Goal: Task Accomplishment & Management: Complete application form

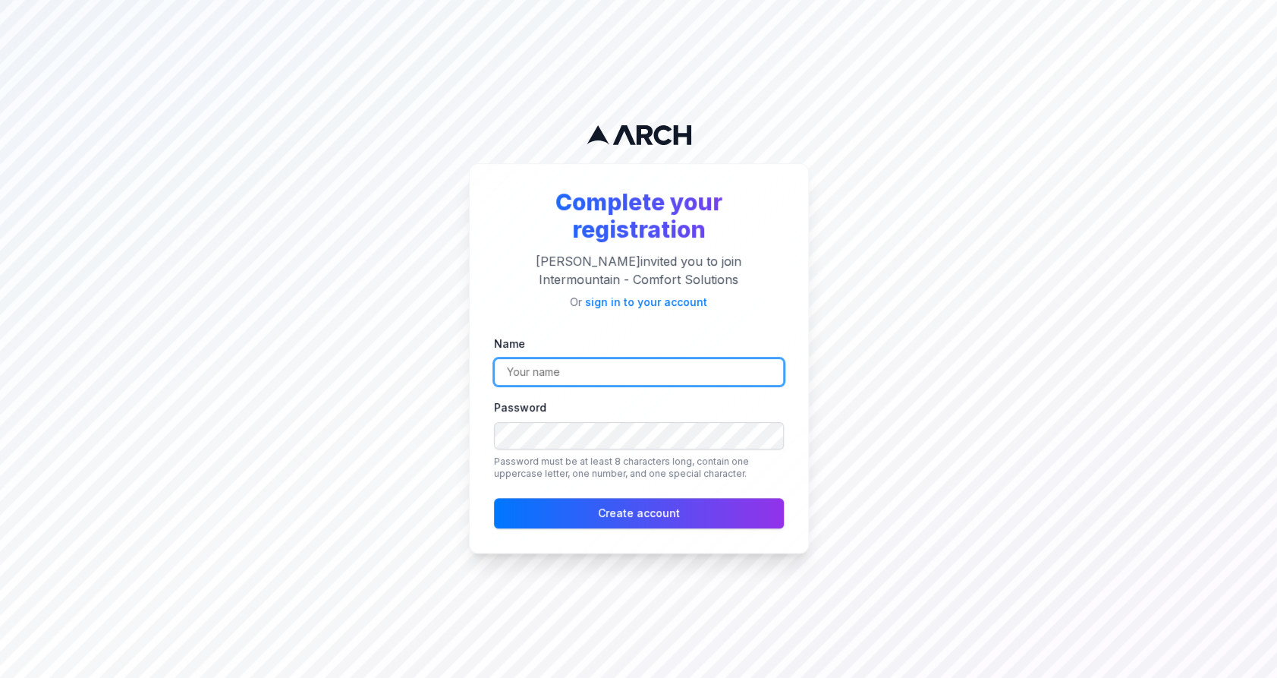
click at [684, 374] on input "Name" at bounding box center [639, 371] width 290 height 27
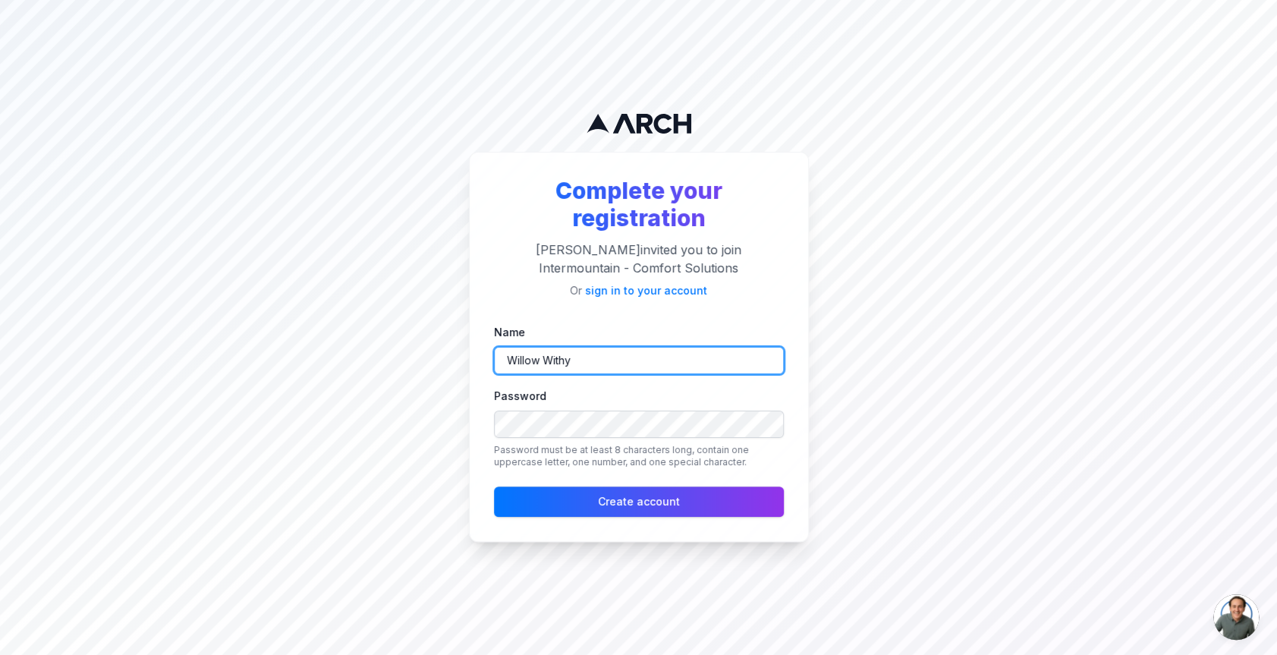
type input "Willow Withy"
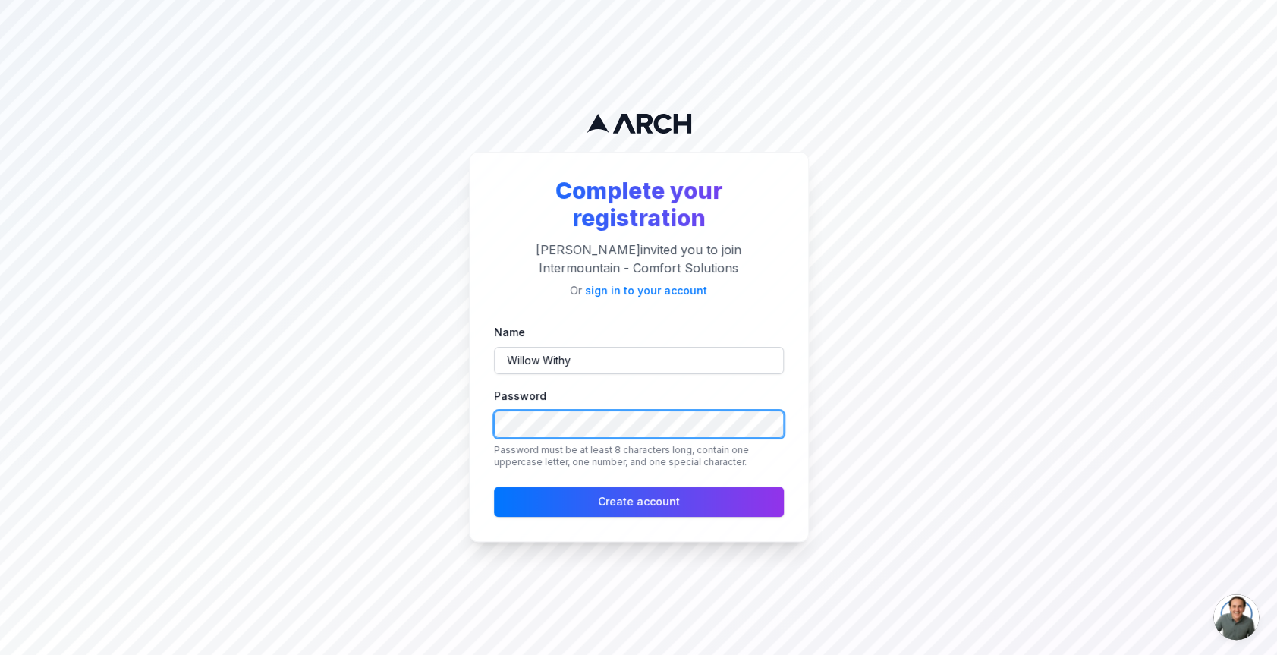
click at [494, 486] on button "Create account" at bounding box center [639, 501] width 290 height 30
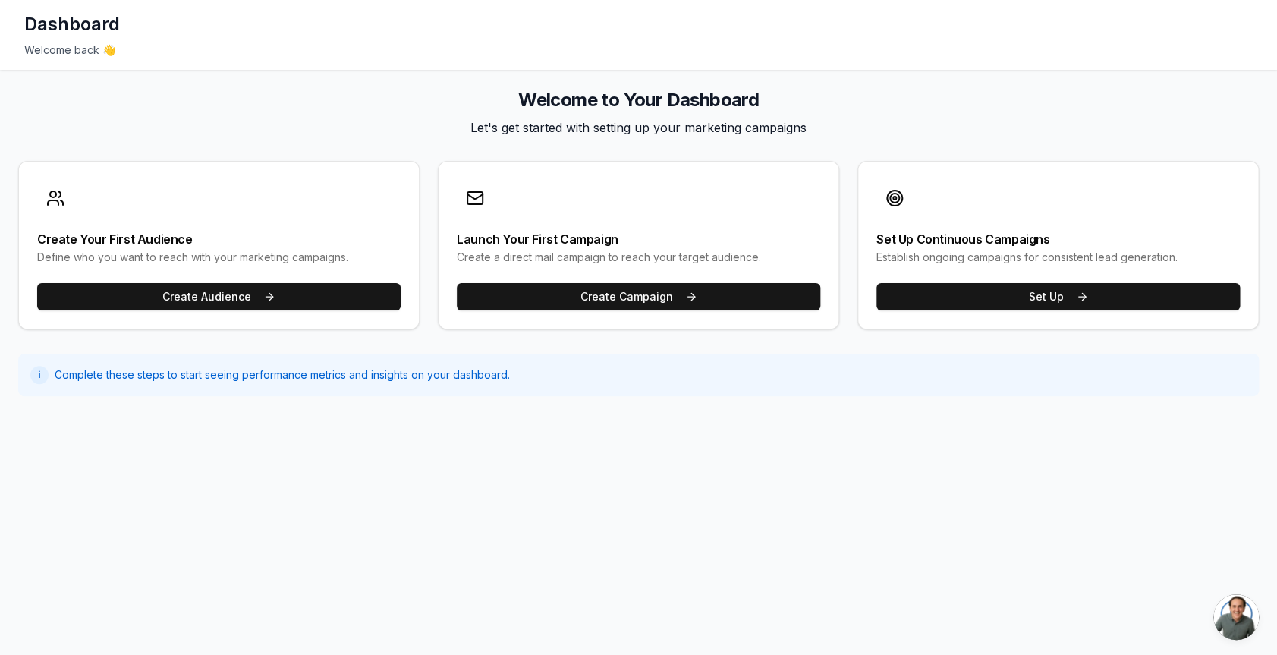
click at [985, 537] on div "Dashboard Welcome back 👋 Welcome to Your Dashboard Let's get started with setti…" at bounding box center [638, 327] width 1277 height 655
click at [980, 535] on div "Dashboard Welcome back 👋 Welcome to Your Dashboard Let's get started with setti…" at bounding box center [638, 327] width 1277 height 655
click at [980, 534] on div "Dashboard Welcome back 👋 Welcome to Your Dashboard Let's get started with setti…" at bounding box center [638, 327] width 1277 height 655
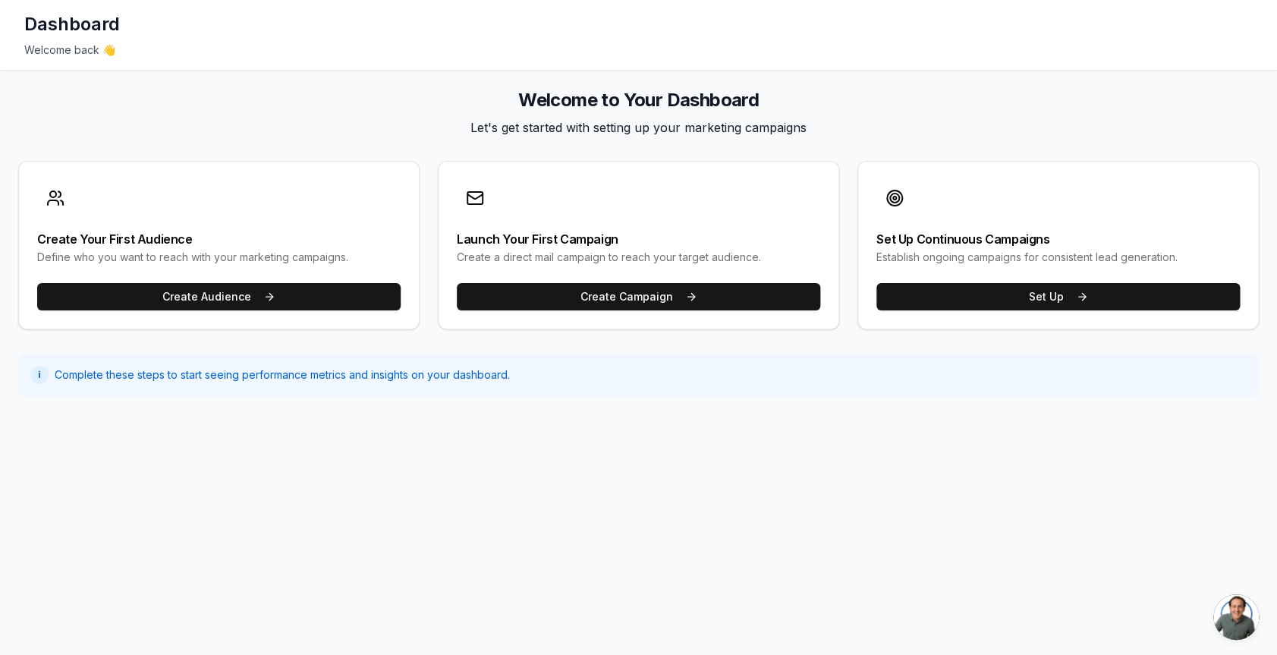
click at [831, 423] on div "Dashboard Welcome back 👋 Welcome to Your Dashboard Let's get started with setti…" at bounding box center [638, 327] width 1277 height 655
click at [589, 461] on div "Dashboard Welcome back 👋 Welcome to Your Dashboard Let's get started with setti…" at bounding box center [638, 327] width 1277 height 655
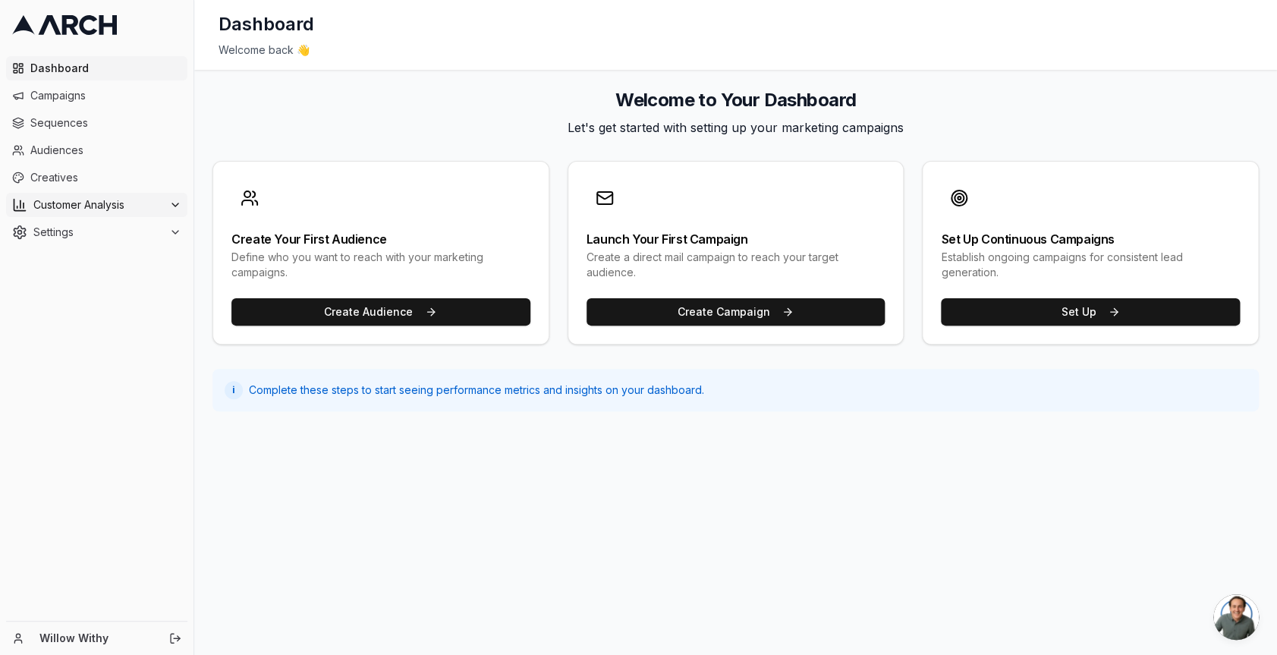
click at [69, 206] on span "Customer Analysis" at bounding box center [98, 204] width 130 height 15
click at [78, 244] on link "Customer Profiles" at bounding box center [97, 253] width 144 height 21
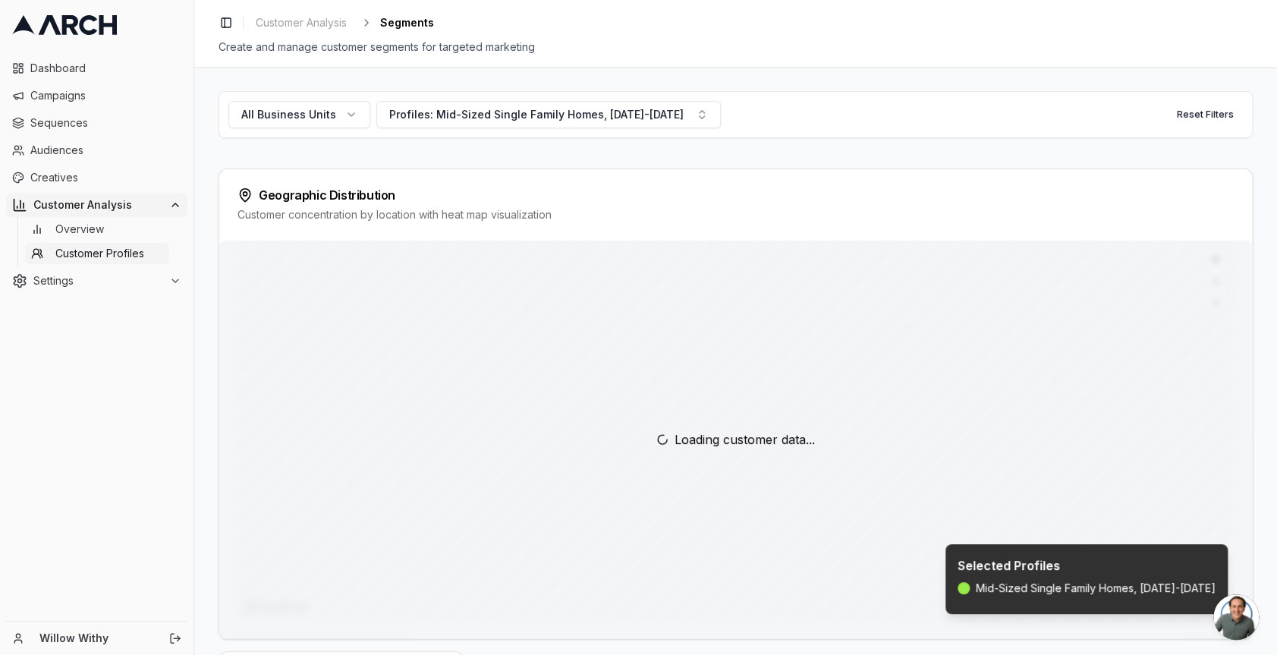
click at [78, 227] on span "Overview" at bounding box center [79, 229] width 49 height 15
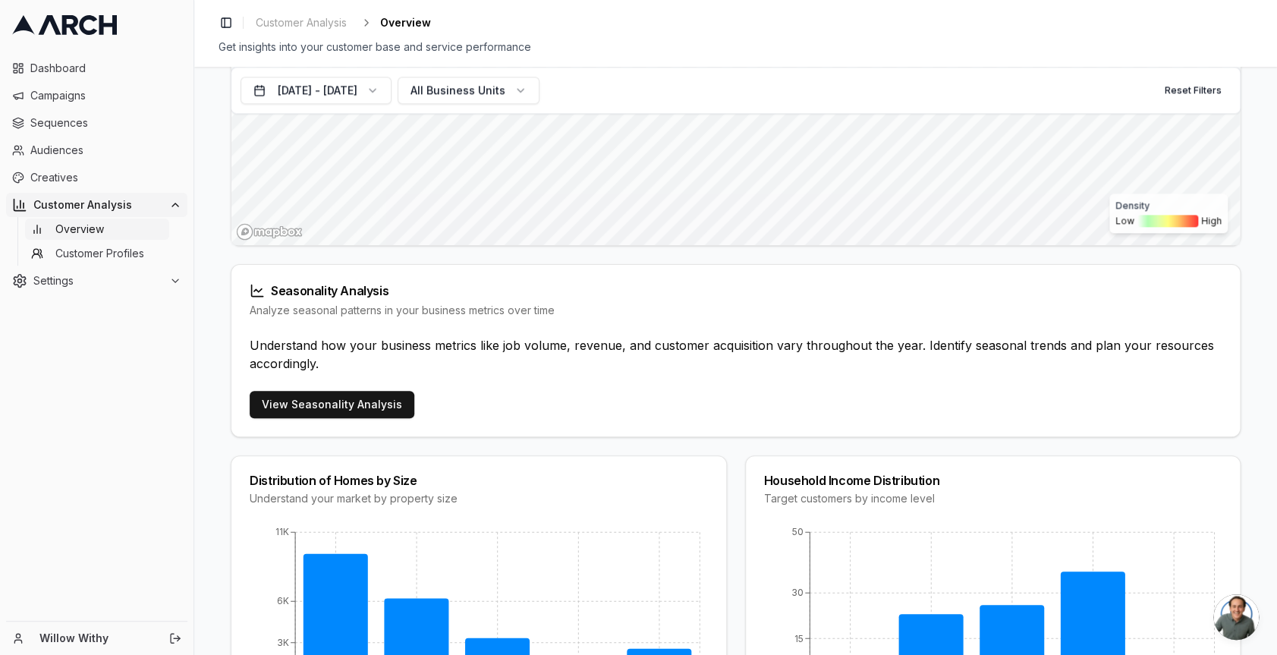
scroll to position [811, 0]
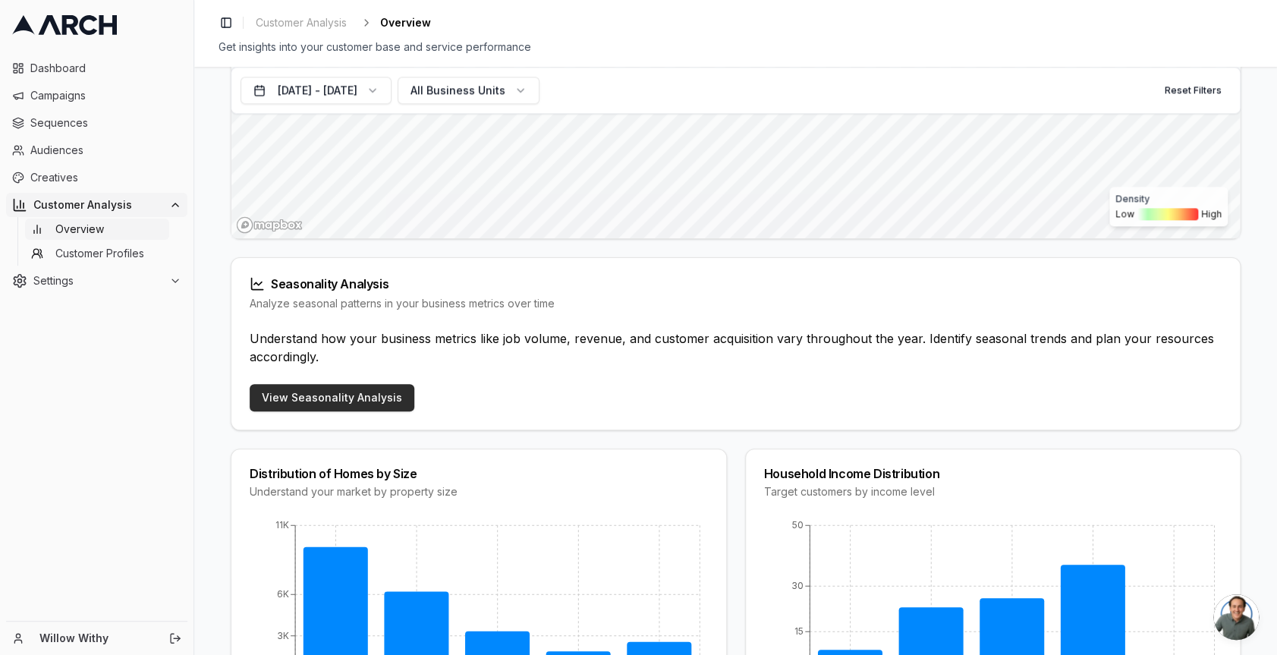
click at [394, 400] on link "View Seasonality Analysis" at bounding box center [332, 397] width 165 height 27
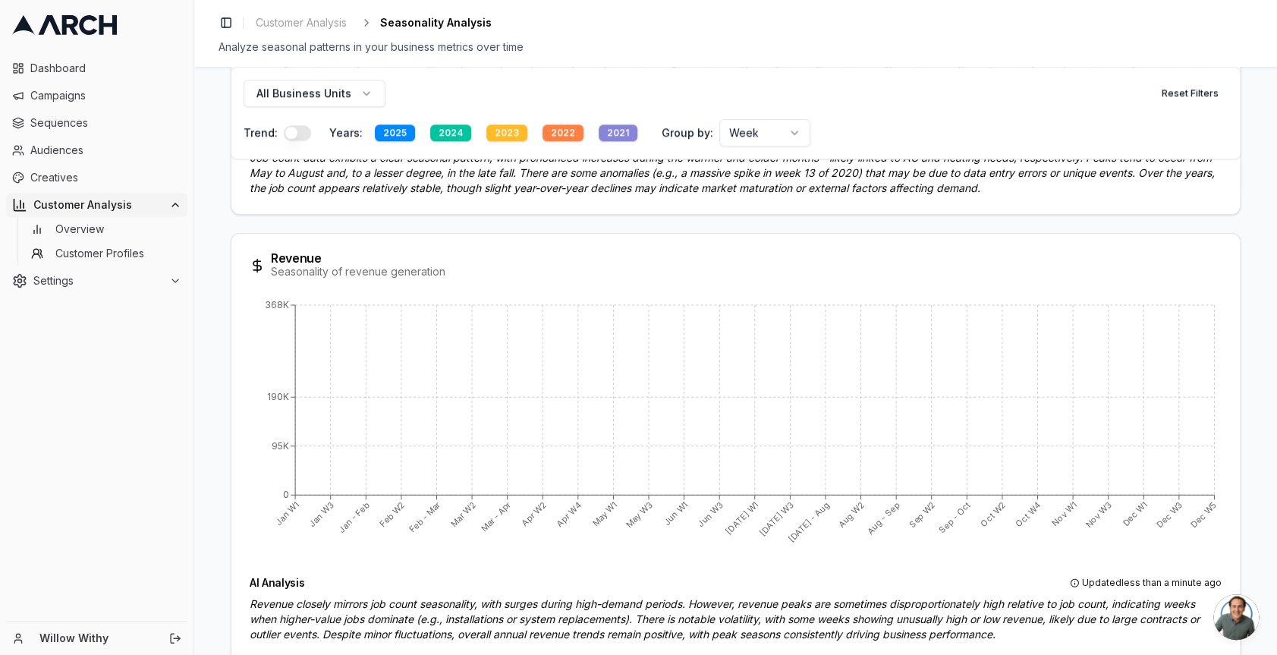
scroll to position [767, 0]
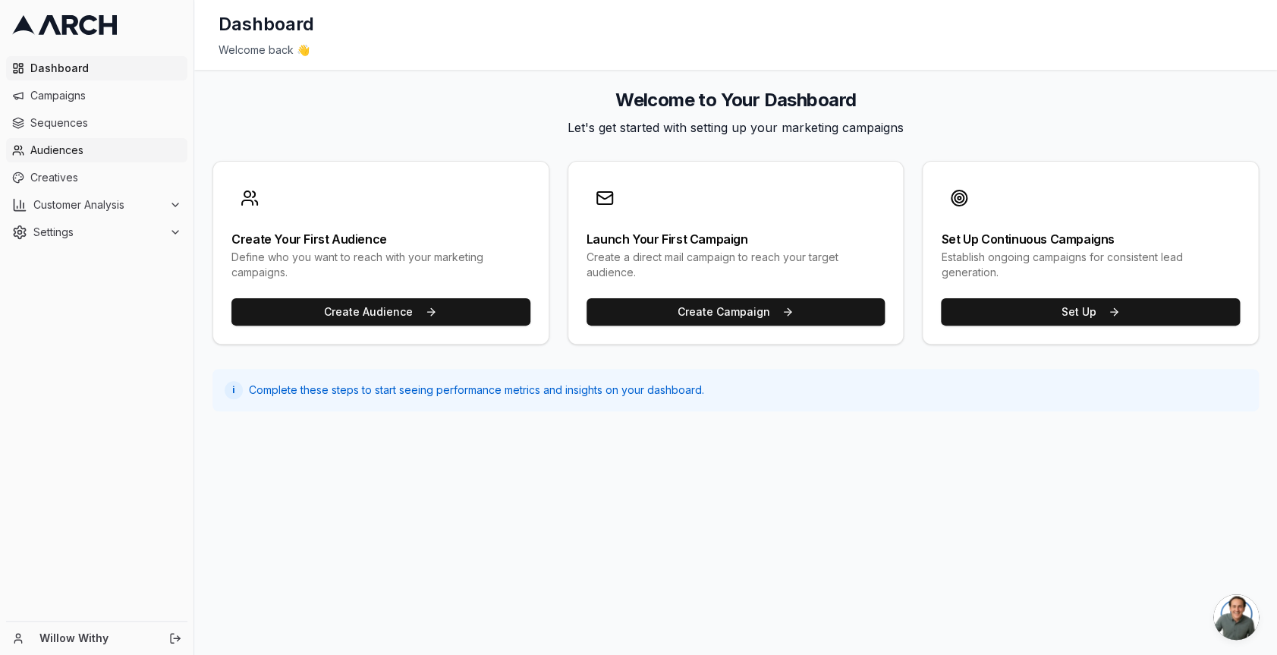
click at [98, 143] on span "Audiences" at bounding box center [105, 150] width 151 height 15
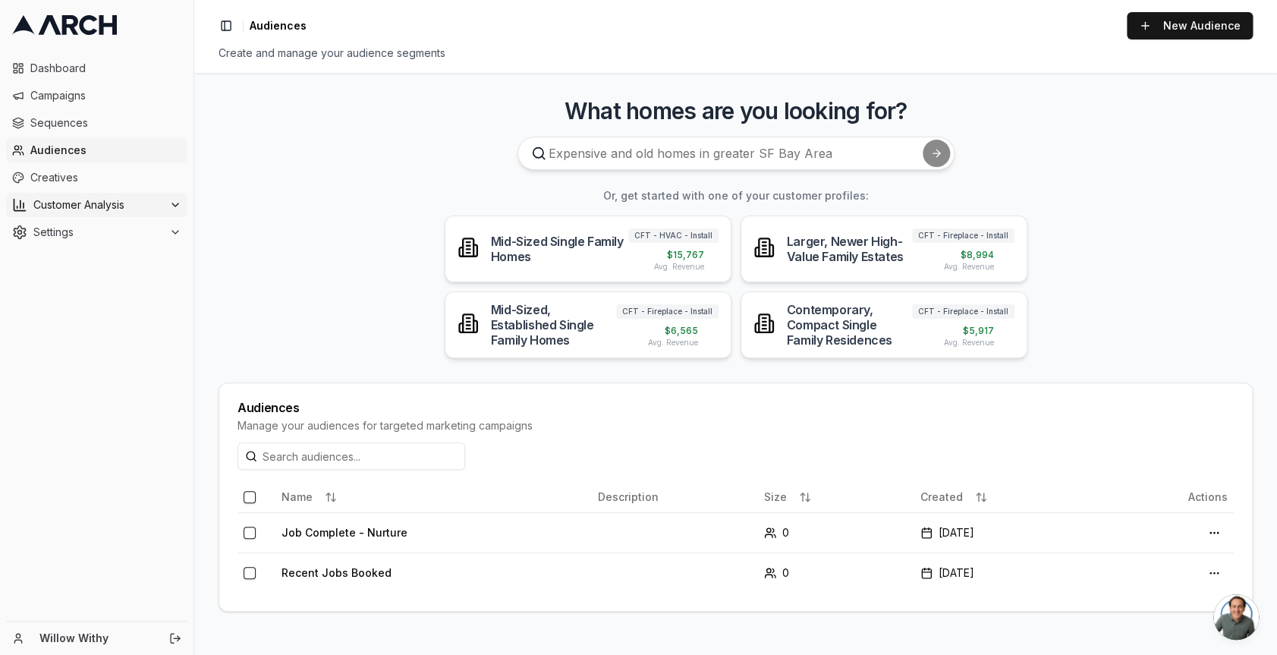
click at [56, 205] on span "Customer Analysis" at bounding box center [98, 204] width 130 height 15
click at [89, 233] on span "Overview" at bounding box center [79, 229] width 49 height 15
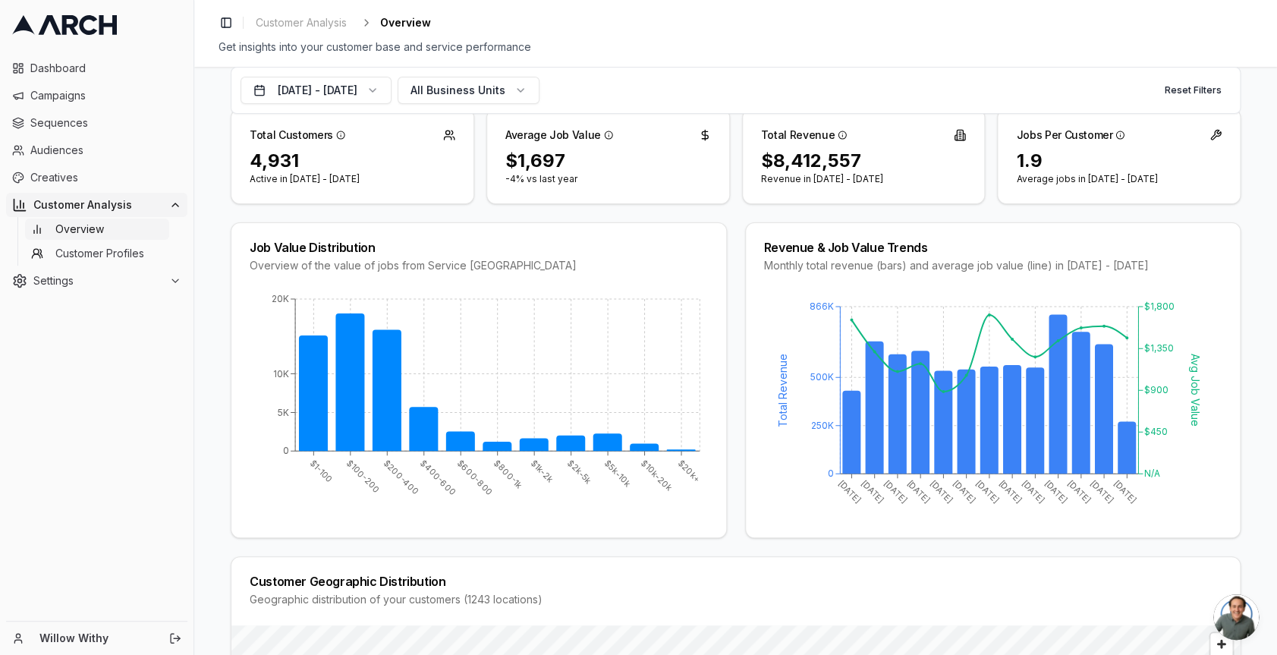
scroll to position [121, 0]
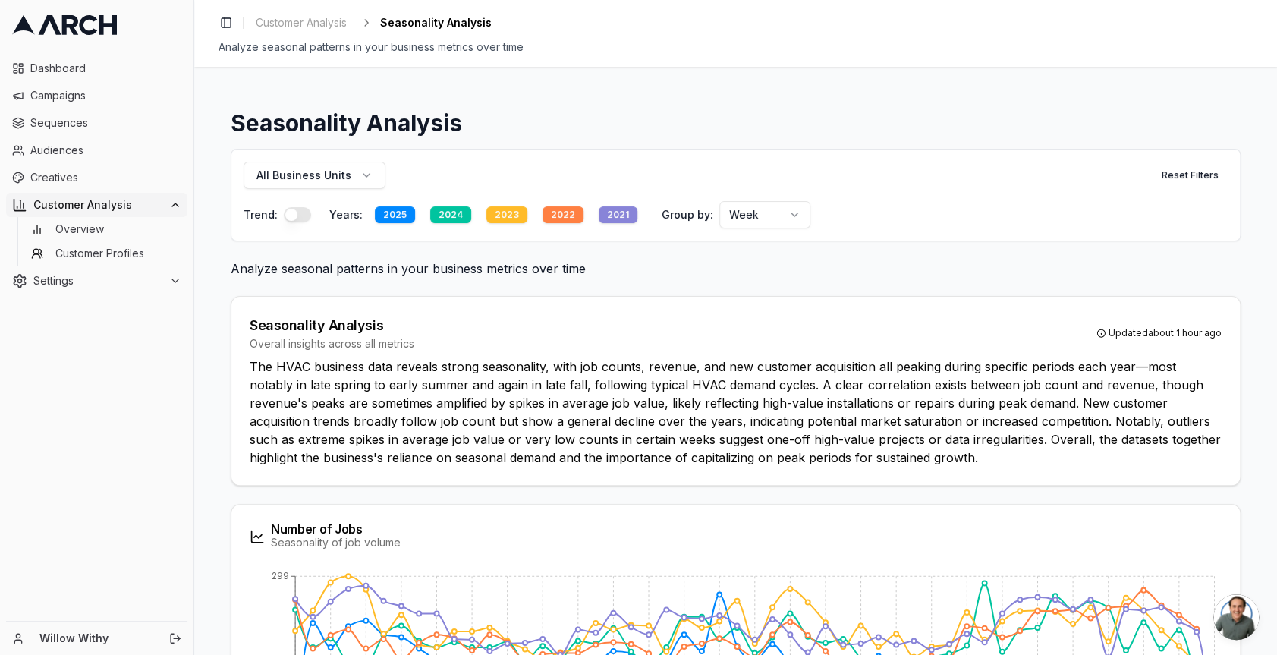
scroll to position [767, 0]
